Goal: Information Seeking & Learning: Learn about a topic

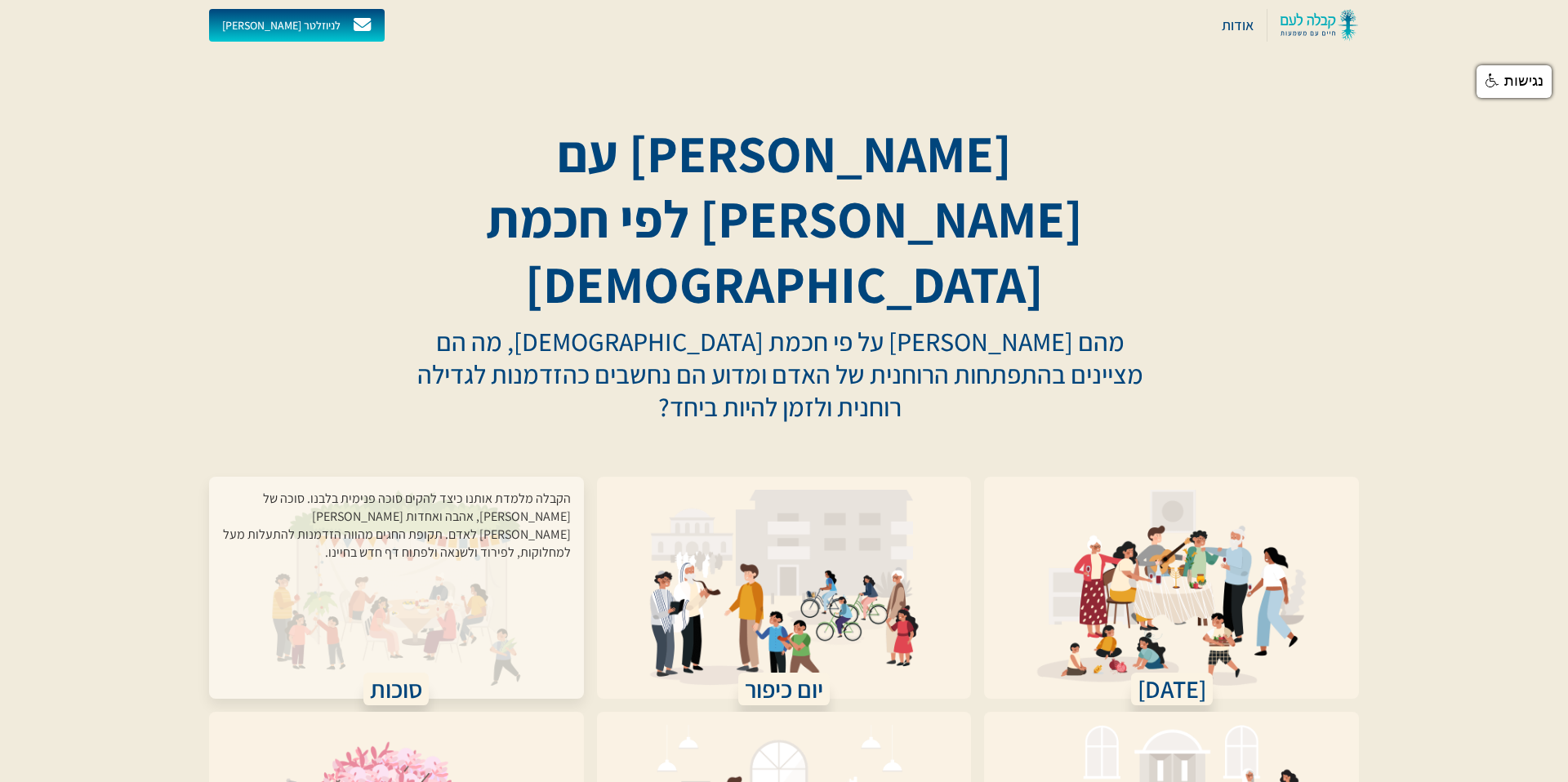
click at [468, 490] on div "הקבלה מלמדת אותנו כיצד להקים סוכה פנימית בלבנו. סוכה של [PERSON_NAME], אהבה ואח…" at bounding box center [396, 578] width 349 height 176
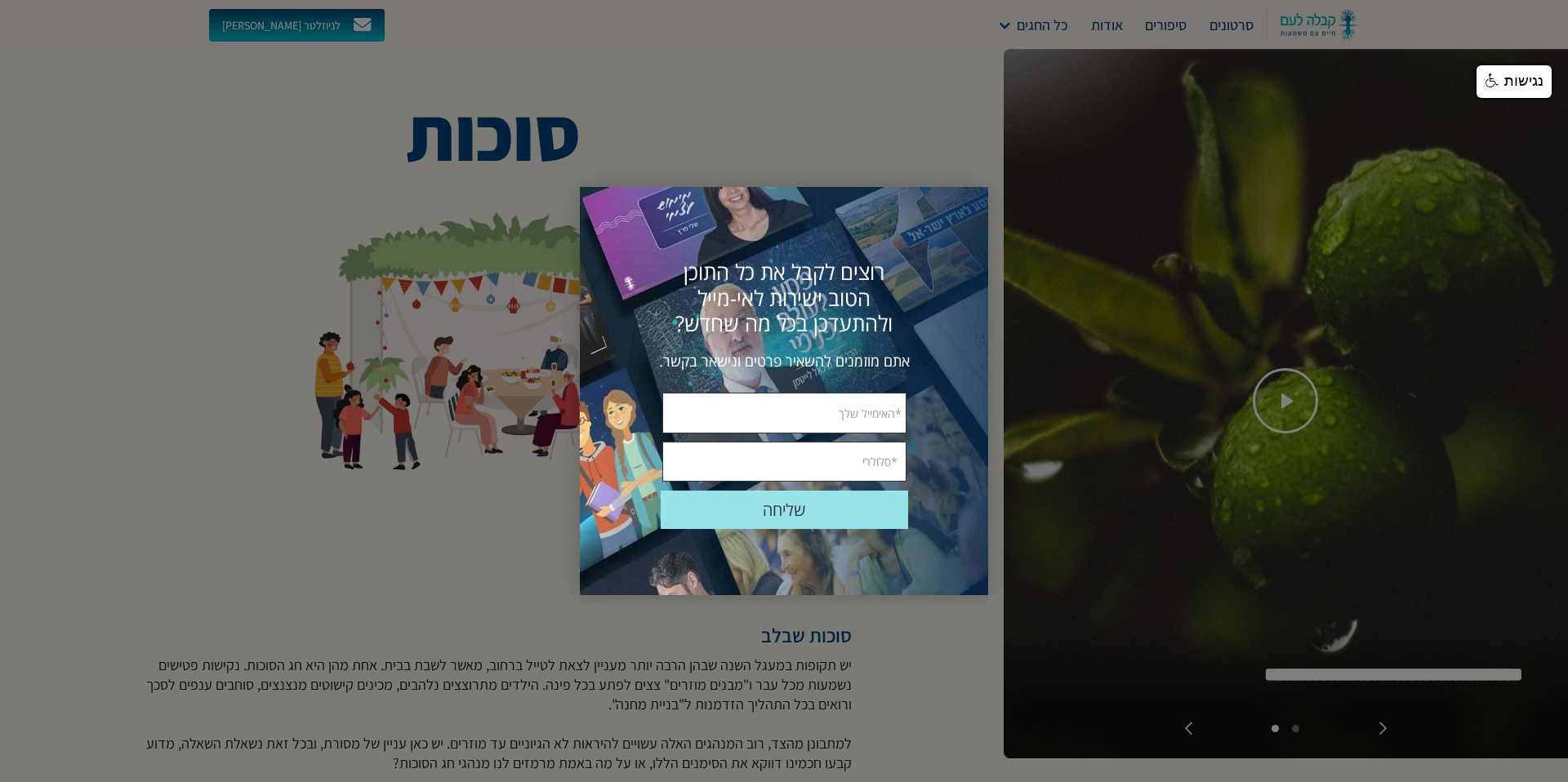
scroll to position [21, 0]
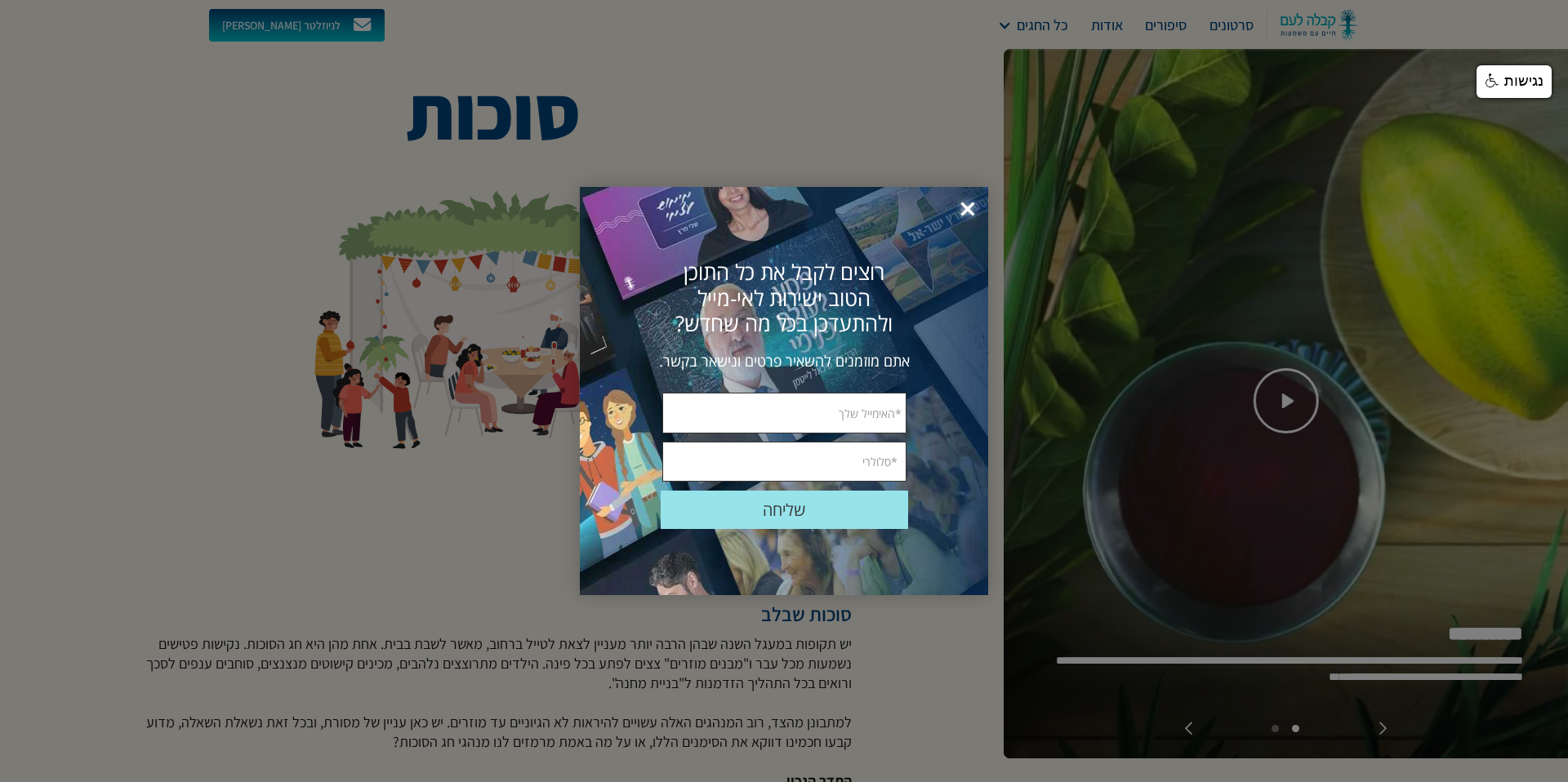
click at [964, 208] on span "×" at bounding box center [968, 210] width 36 height 36
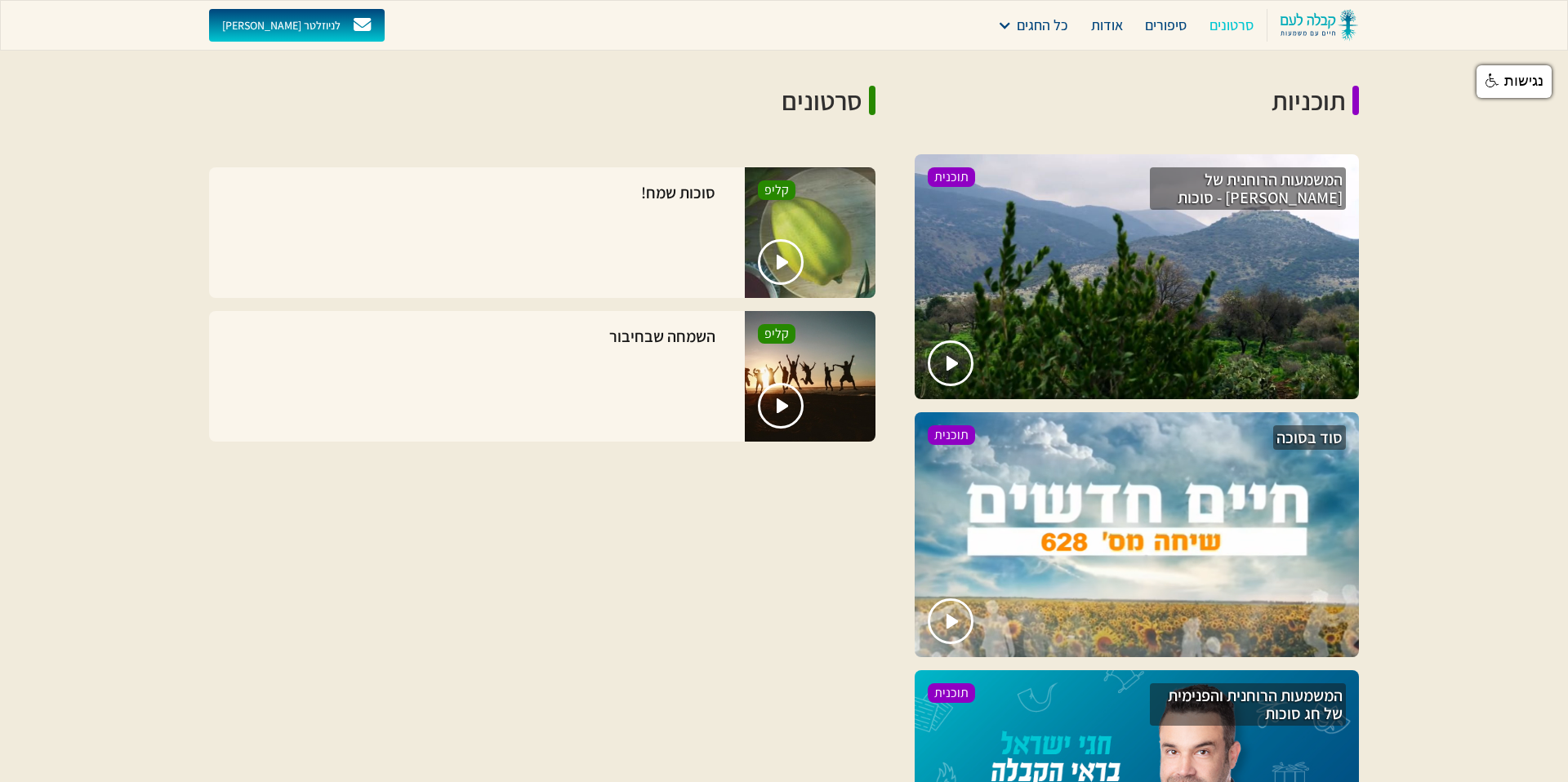
scroll to position [1188, 0]
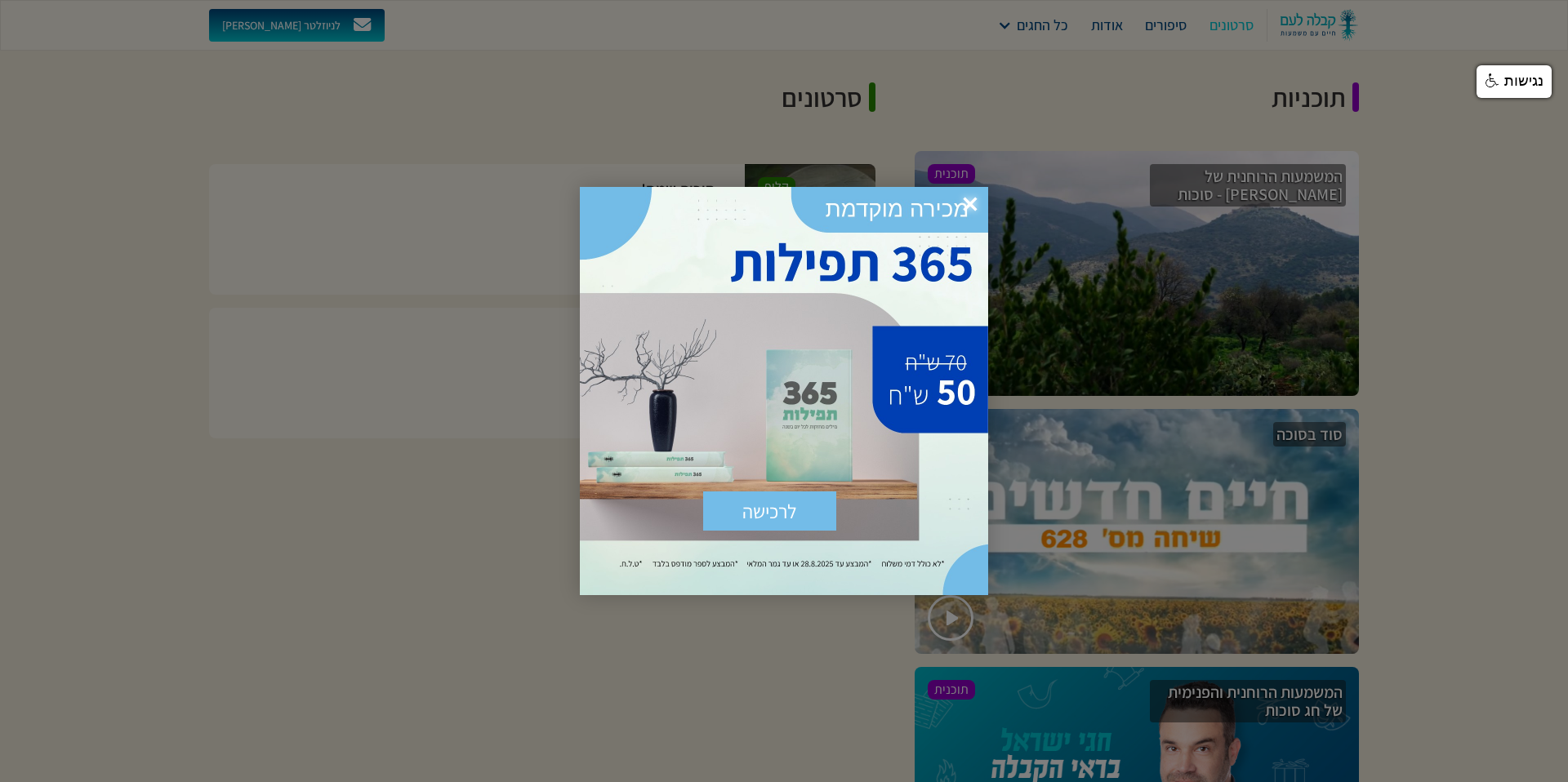
click at [975, 198] on span "×" at bounding box center [970, 204] width 36 height 36
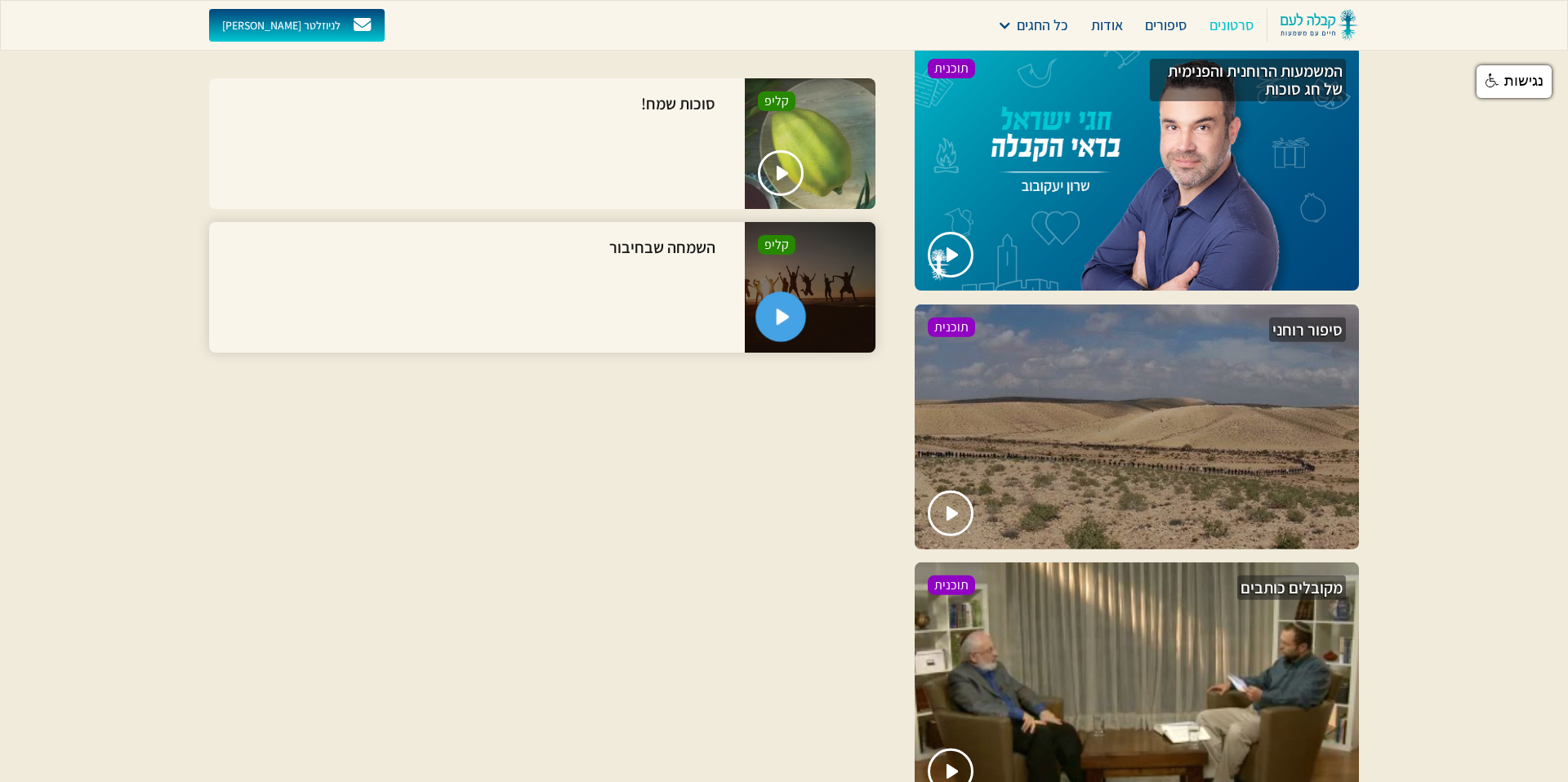
scroll to position [1814, 0]
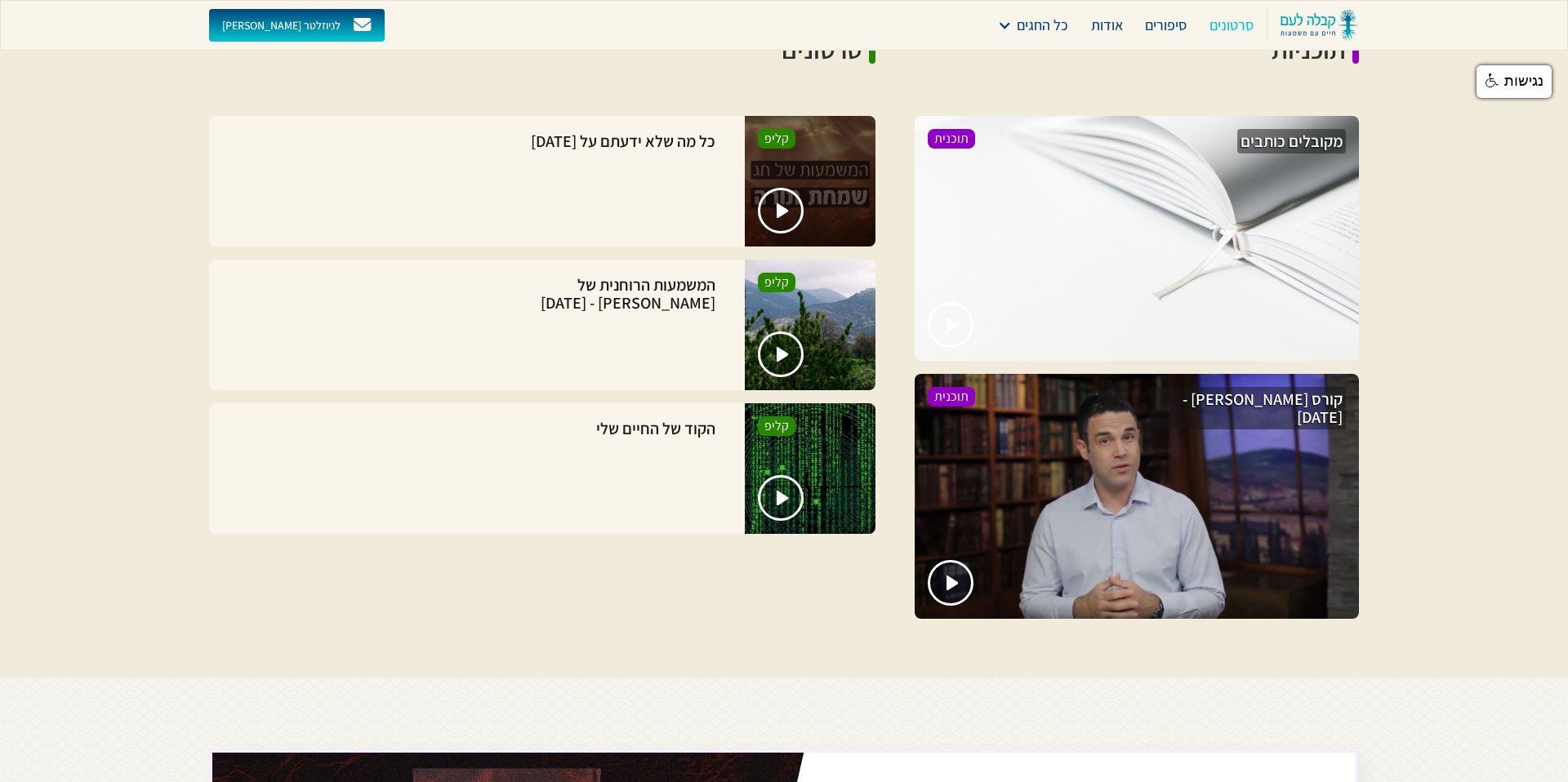
scroll to position [1199, 0]
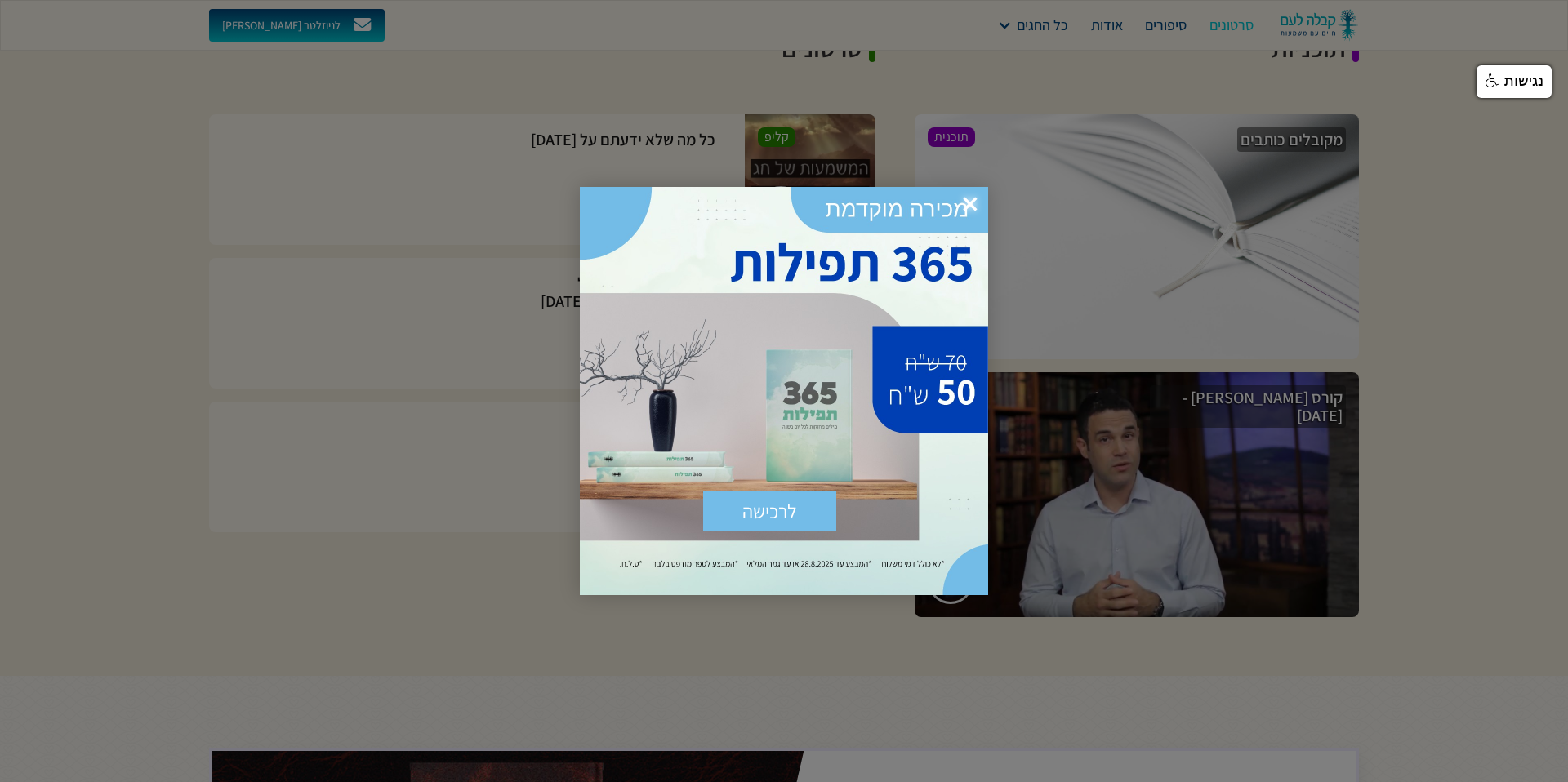
click at [971, 198] on span "×" at bounding box center [970, 204] width 36 height 36
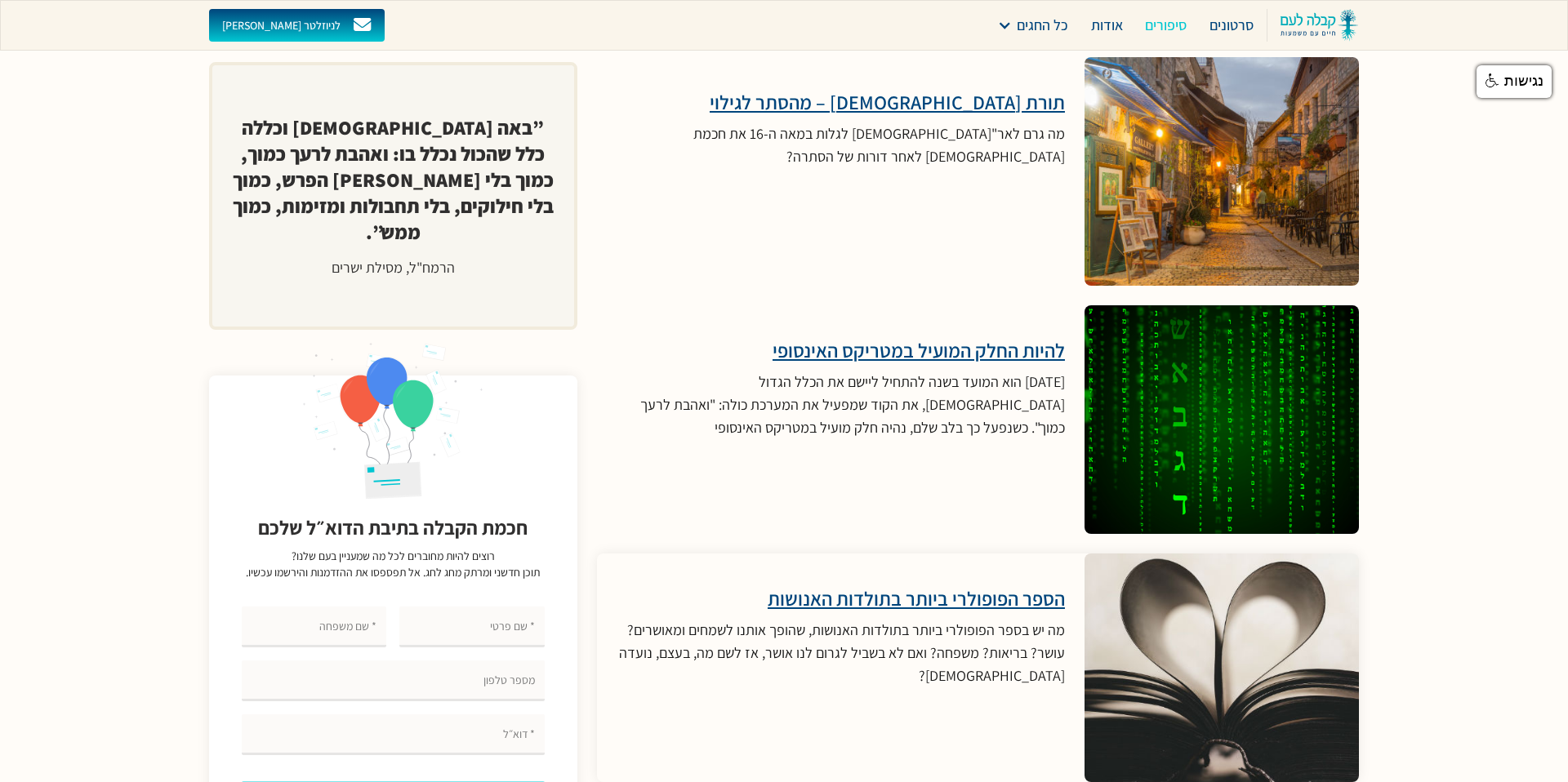
scroll to position [2520, 0]
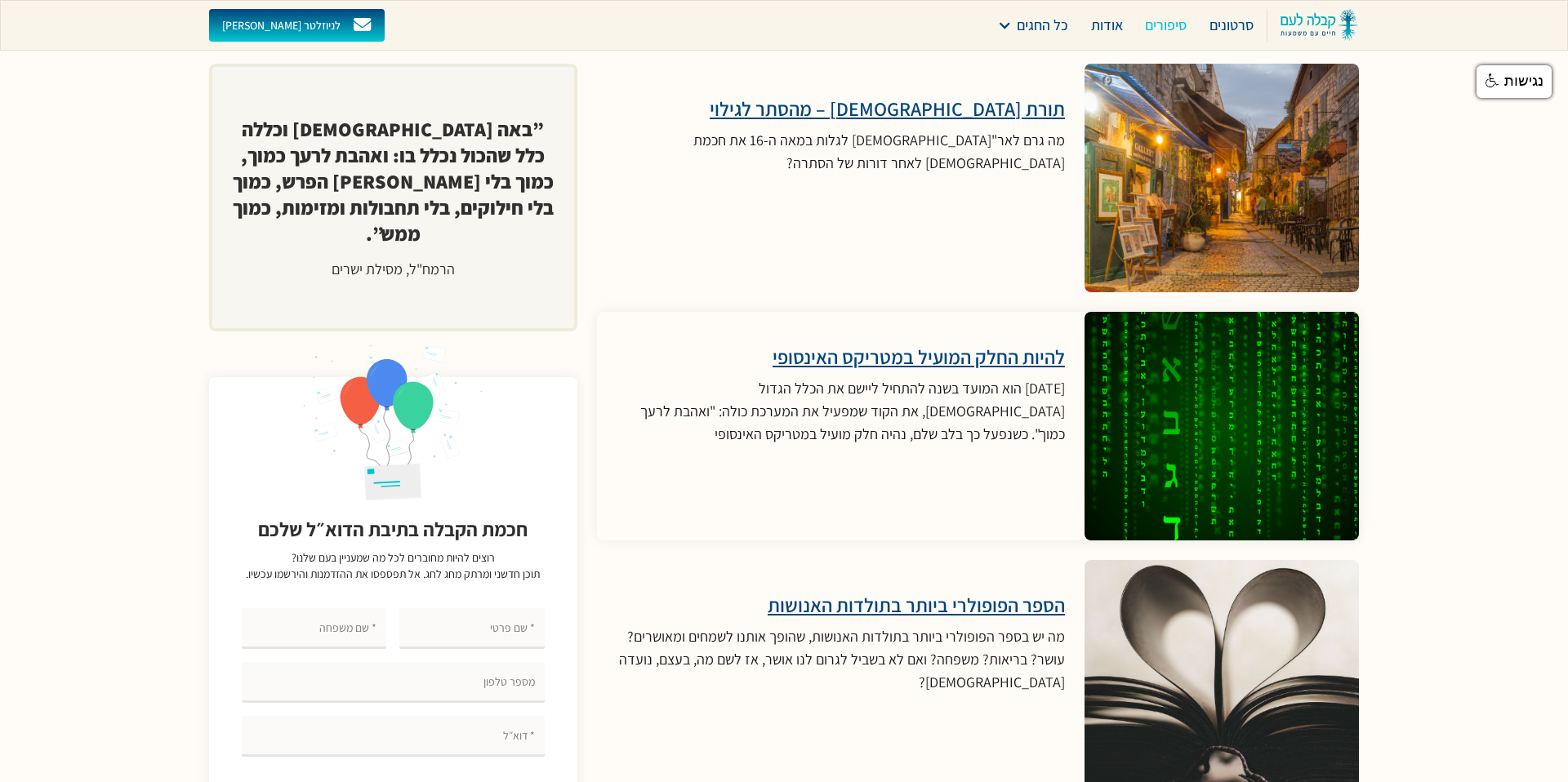
click at [1225, 458] on div at bounding box center [1221, 426] width 329 height 274
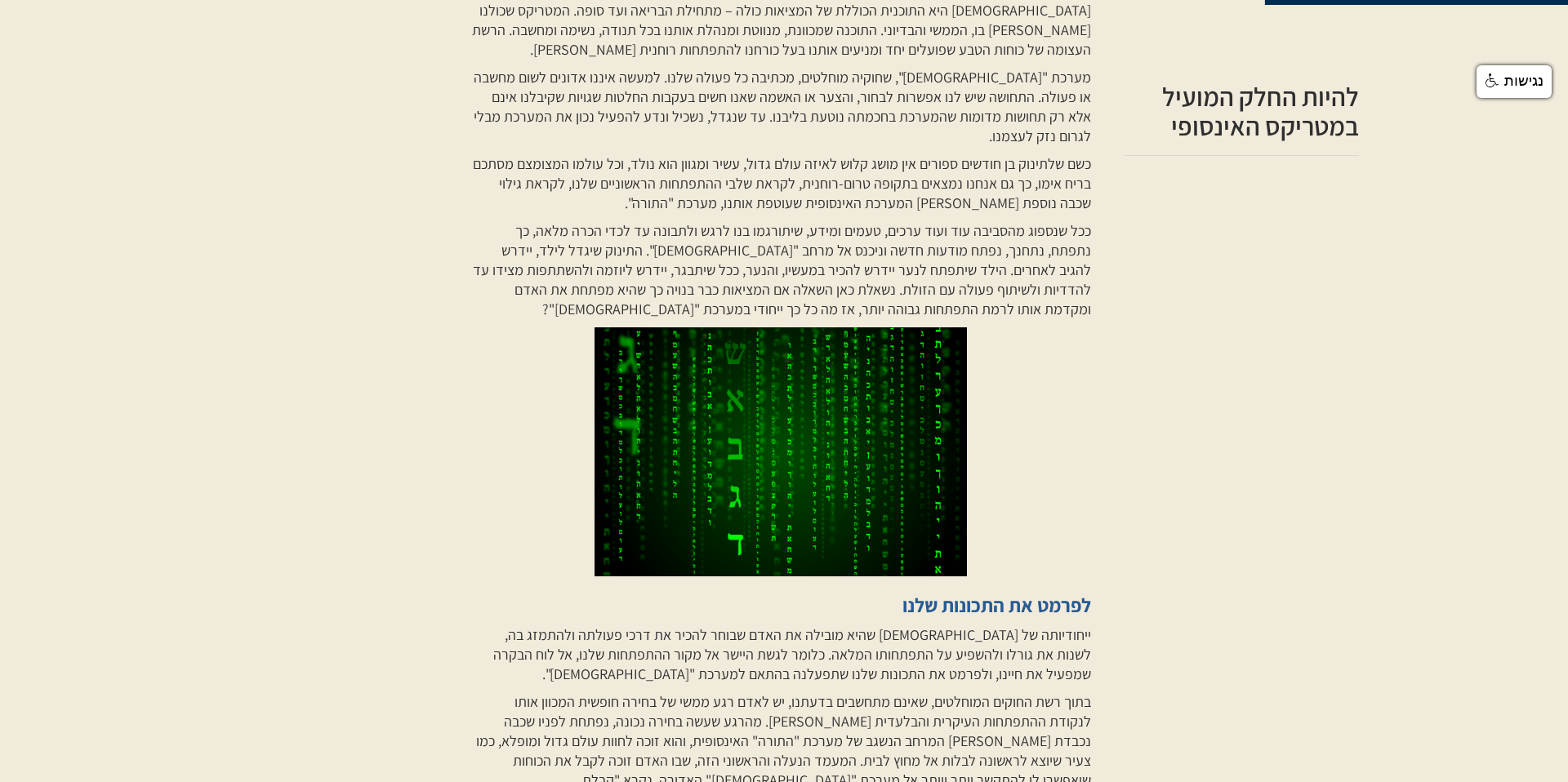
scroll to position [714, 0]
click at [831, 491] on img at bounding box center [781, 450] width 372 height 248
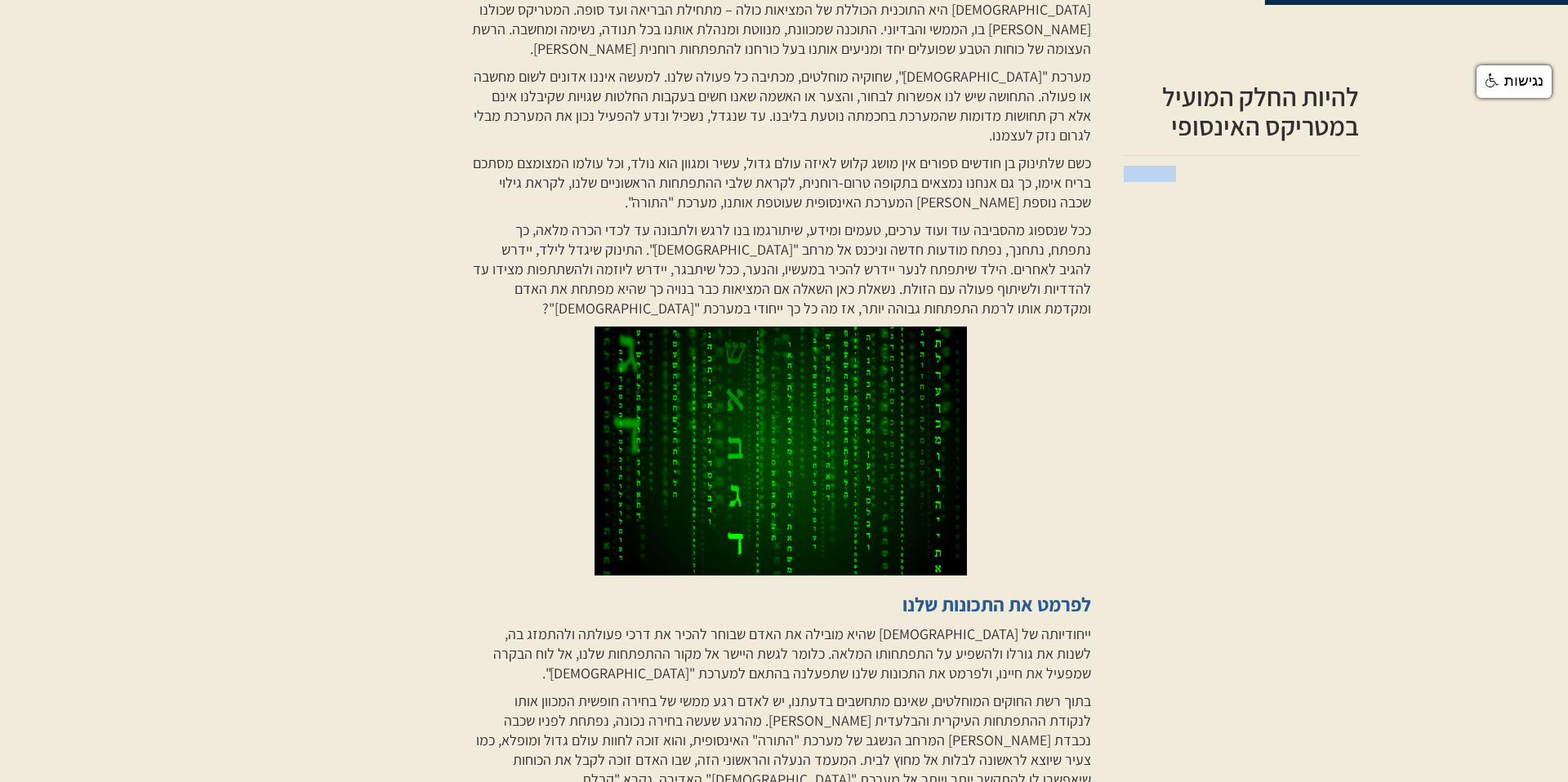
click at [831, 491] on img at bounding box center [781, 450] width 372 height 248
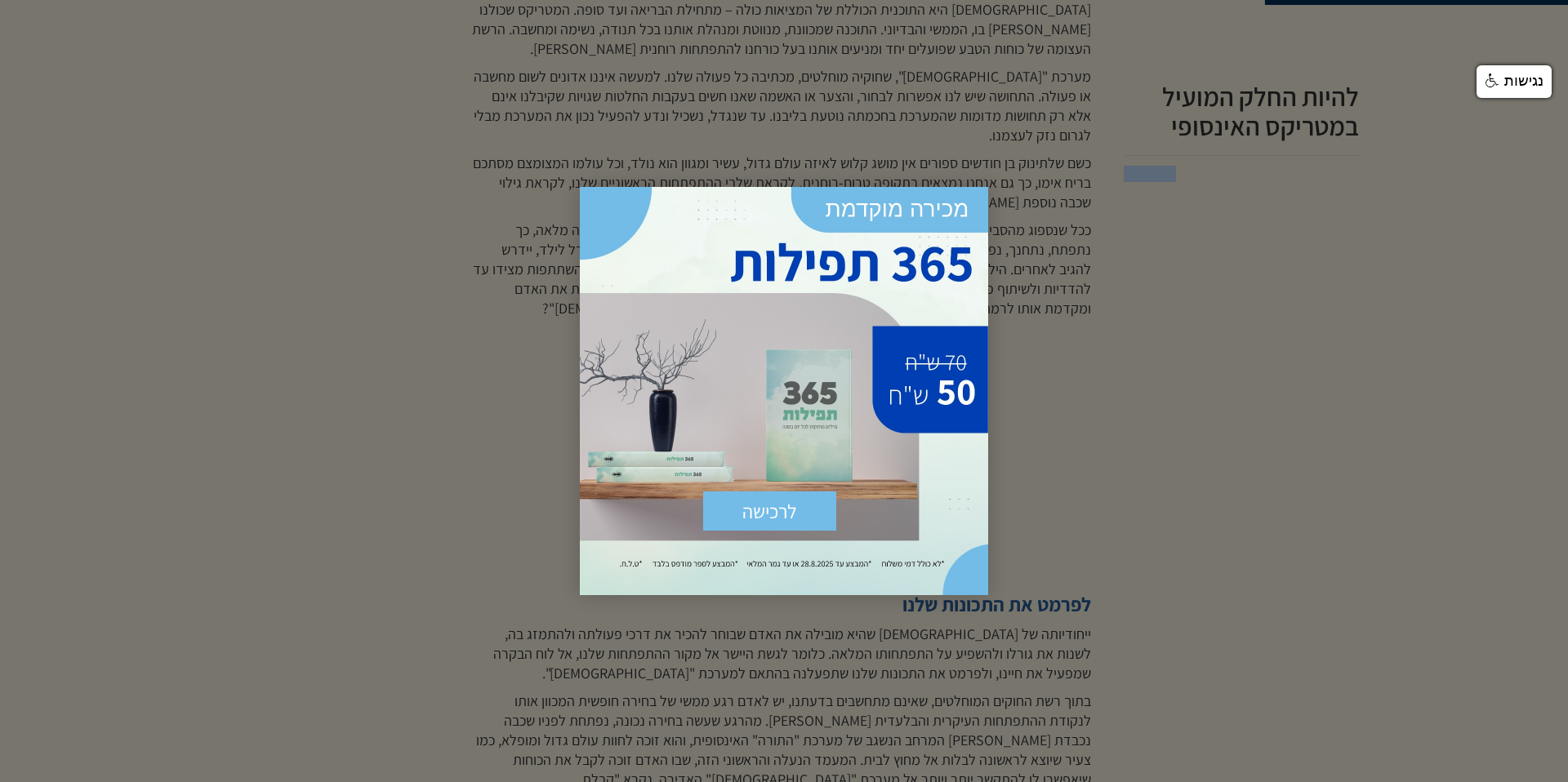
click at [1127, 499] on div at bounding box center [784, 391] width 1568 height 782
click at [970, 200] on span "×" at bounding box center [970, 204] width 36 height 36
